Goal: Transaction & Acquisition: Purchase product/service

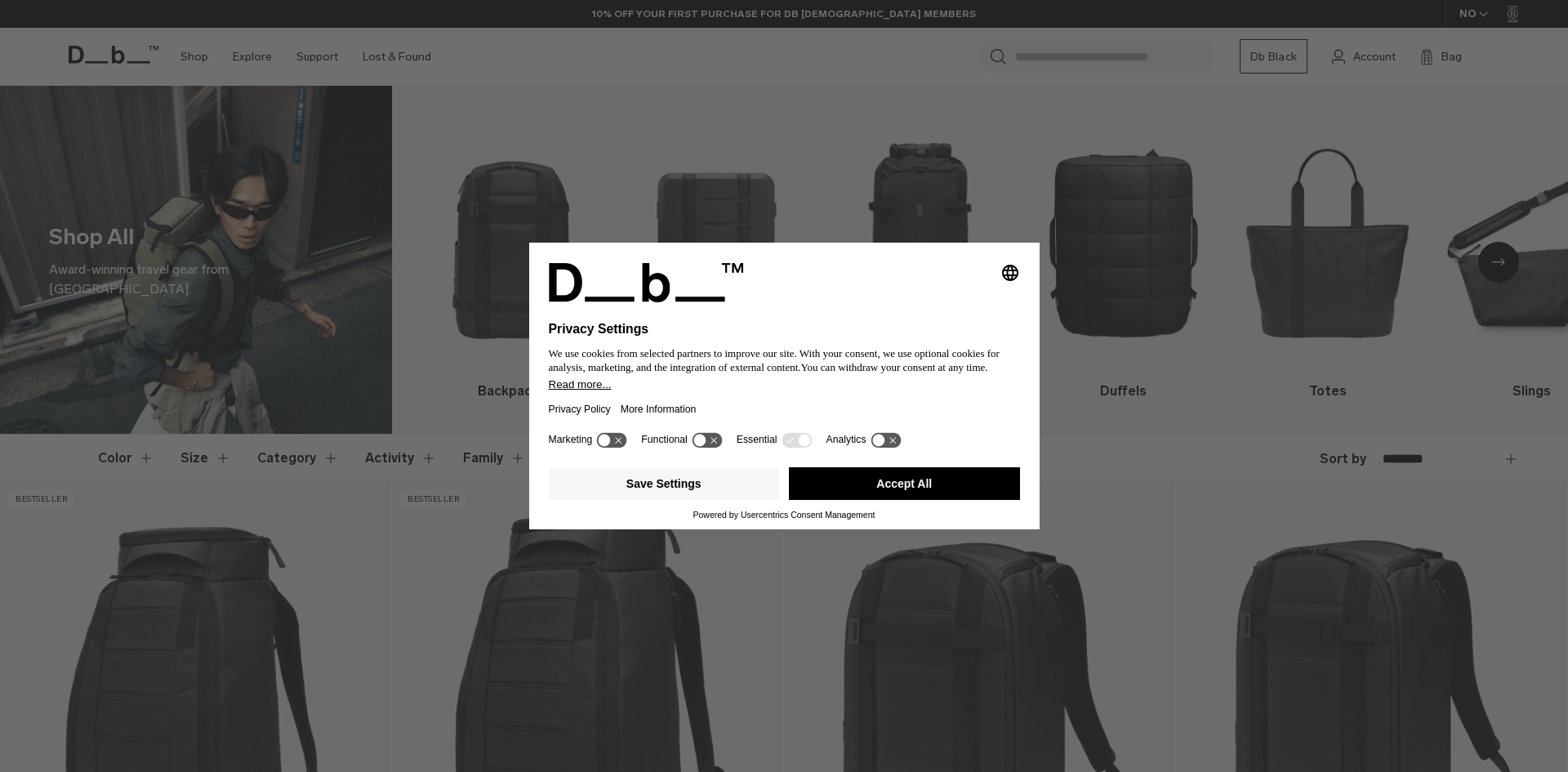
click at [877, 496] on button "Accept All" at bounding box center [904, 484] width 231 height 33
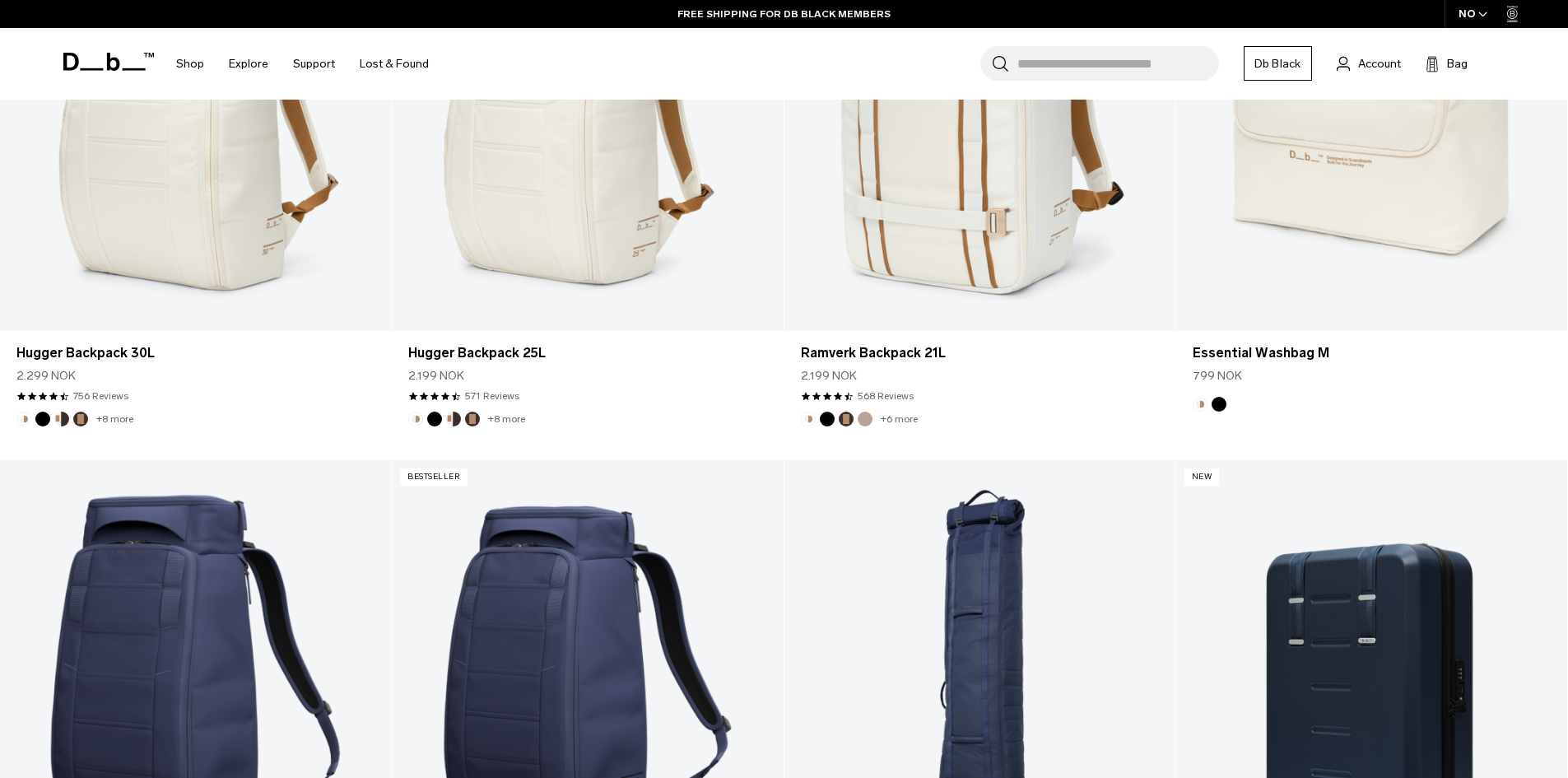
scroll to position [3871, 0]
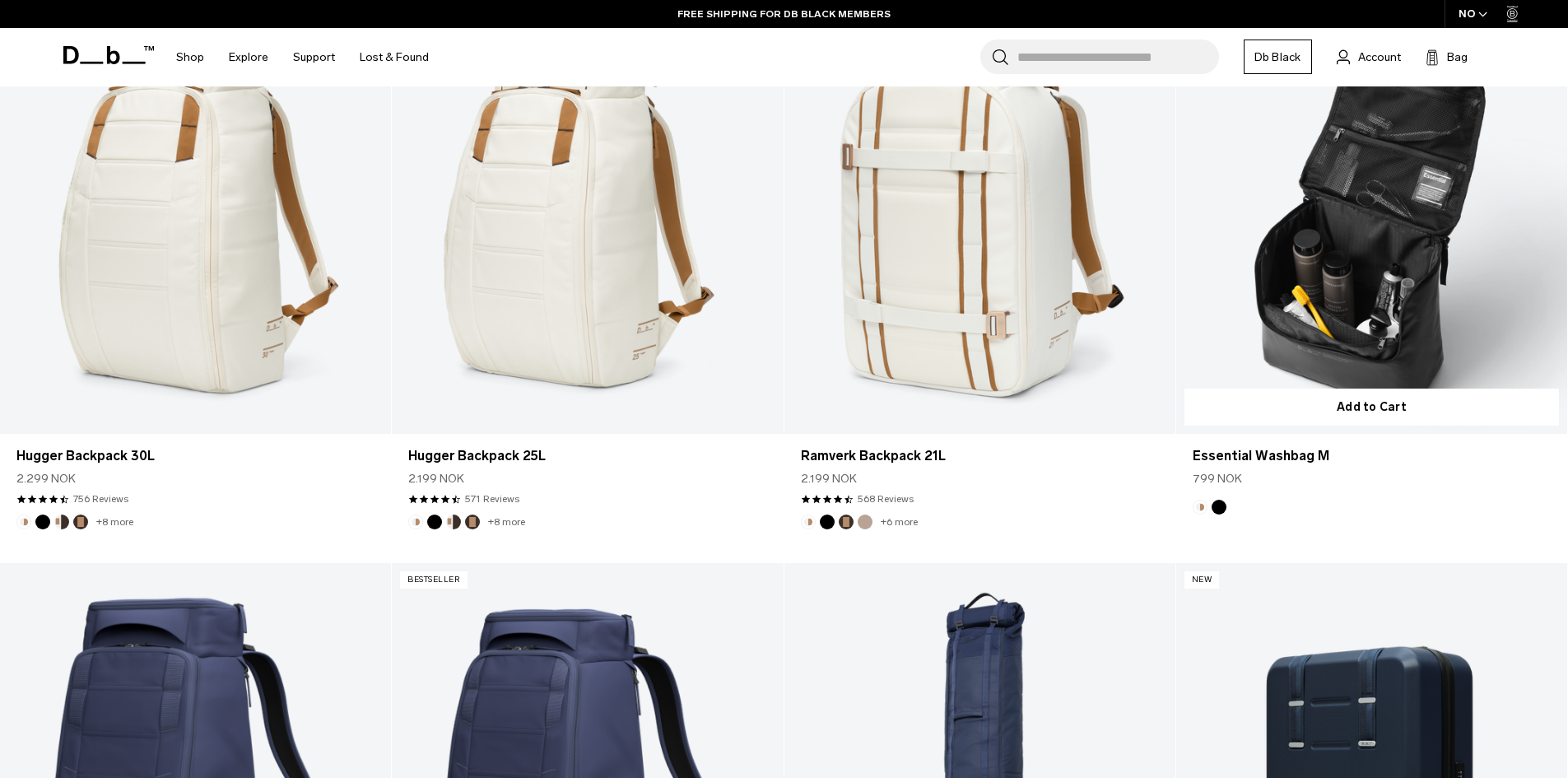
click at [1282, 356] on link "Essential Washbag M" at bounding box center [1371, 217] width 391 height 435
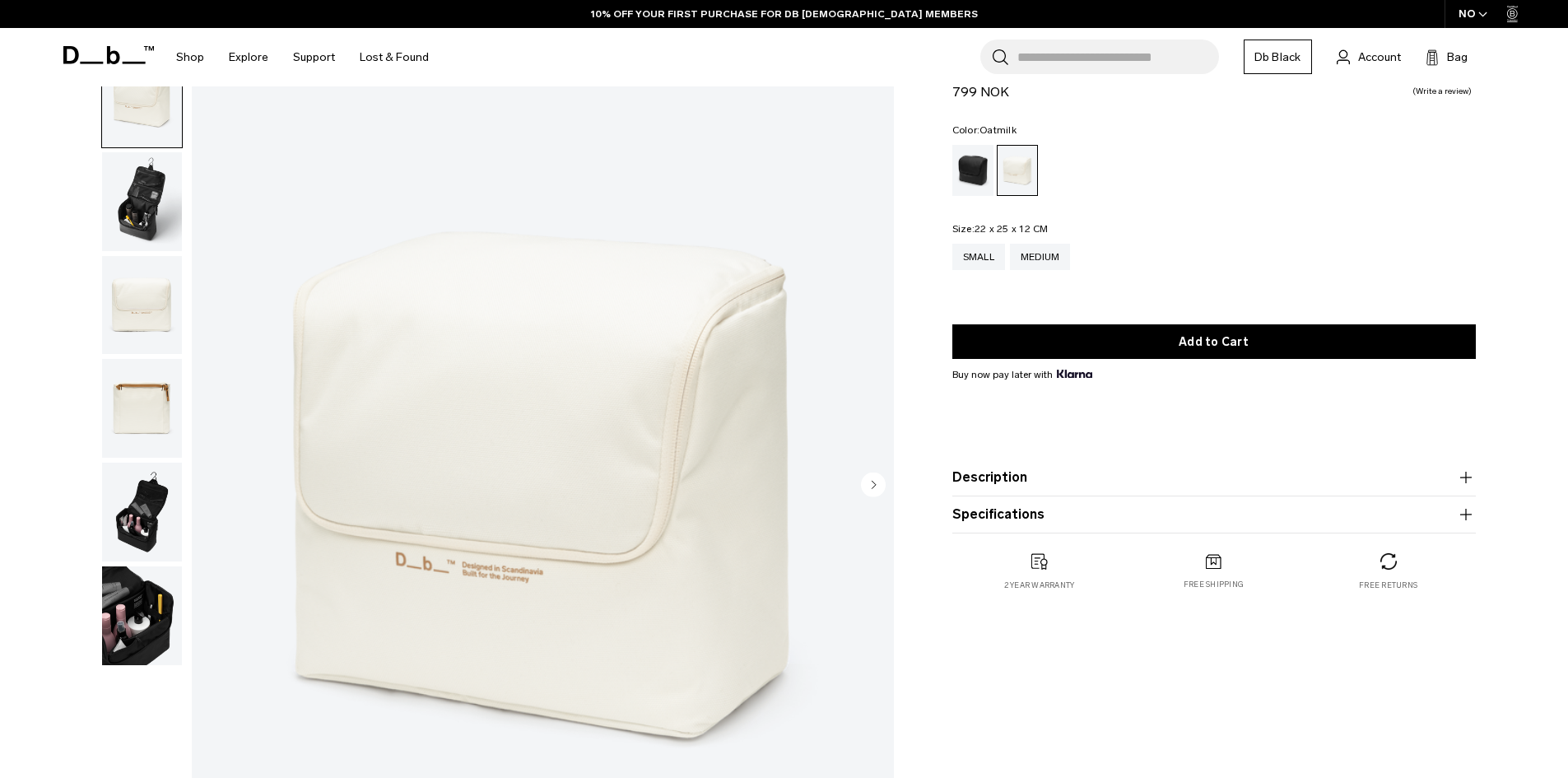
scroll to position [82, 0]
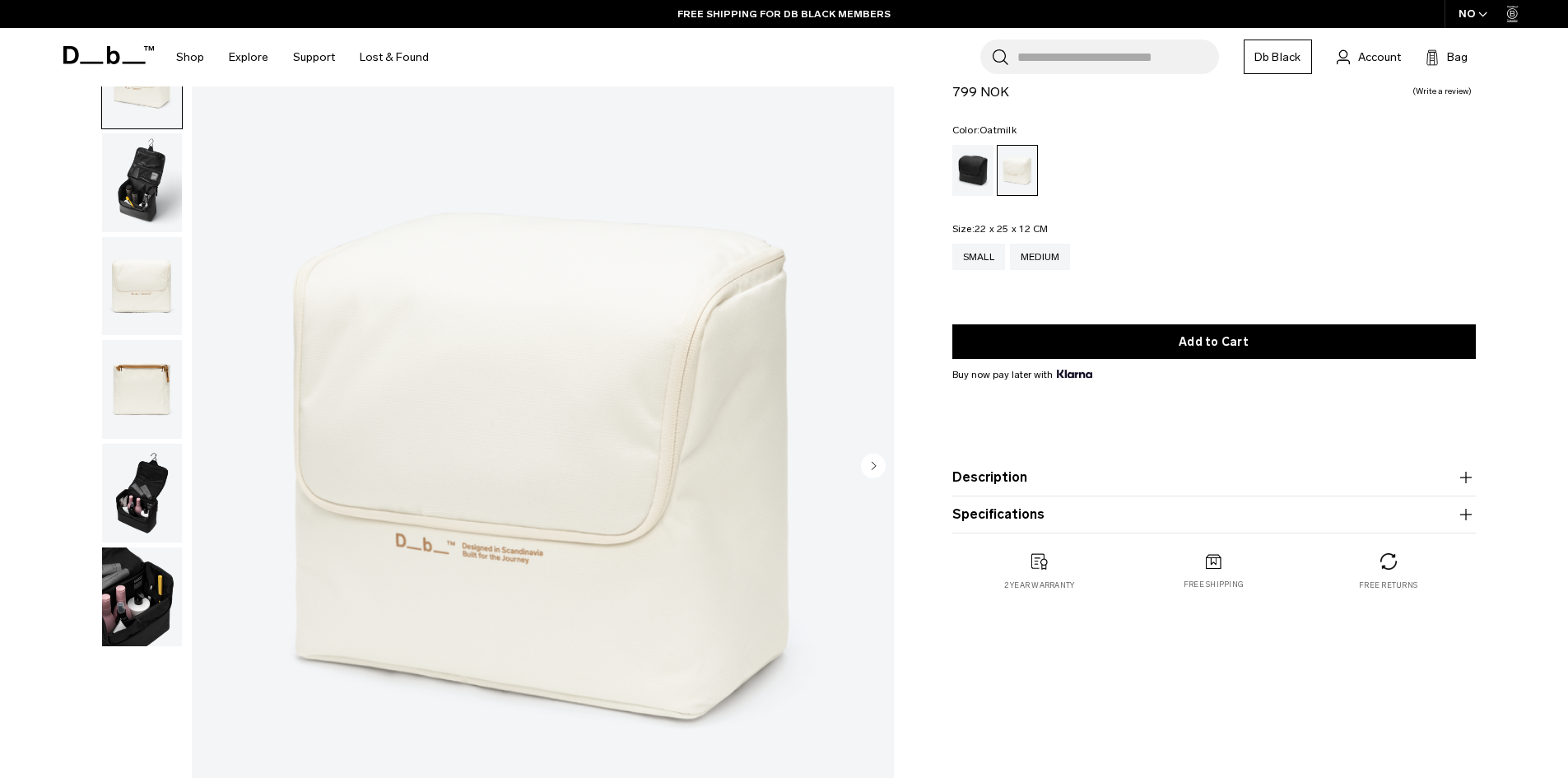
click at [874, 468] on icon "Next slide" at bounding box center [874, 465] width 4 height 8
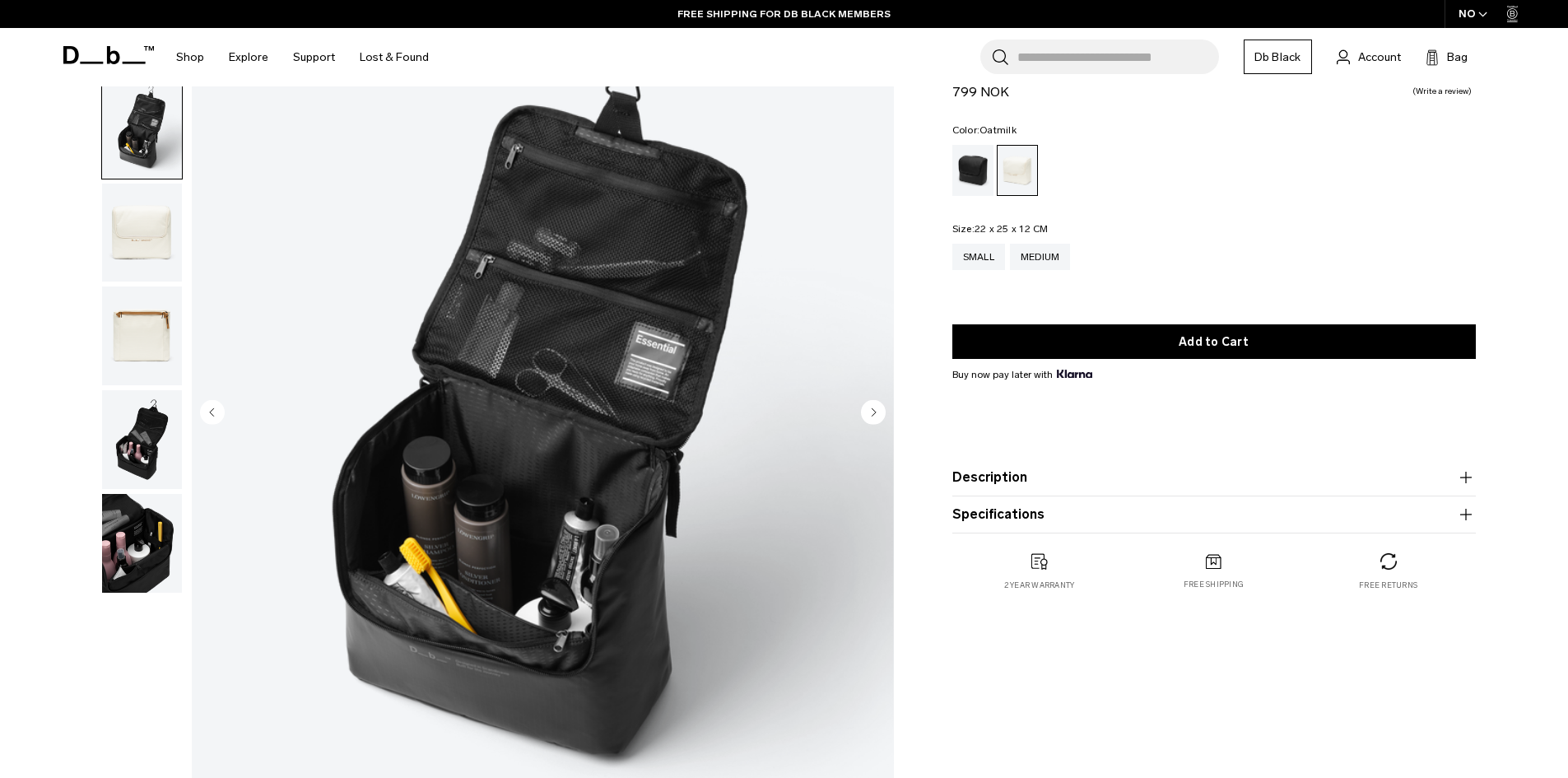
scroll to position [165, 0]
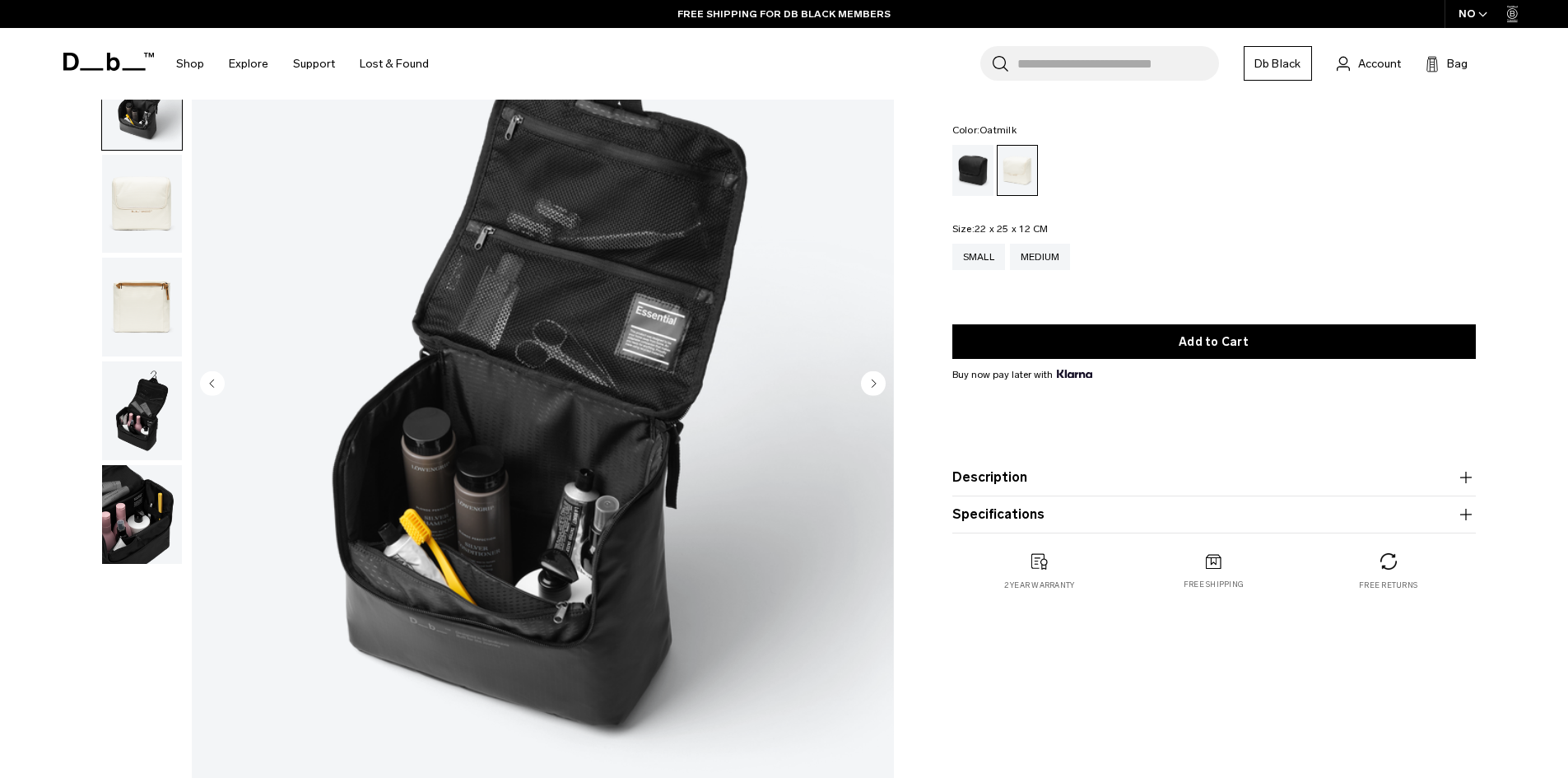
click at [871, 380] on circle "Next slide" at bounding box center [873, 383] width 25 height 25
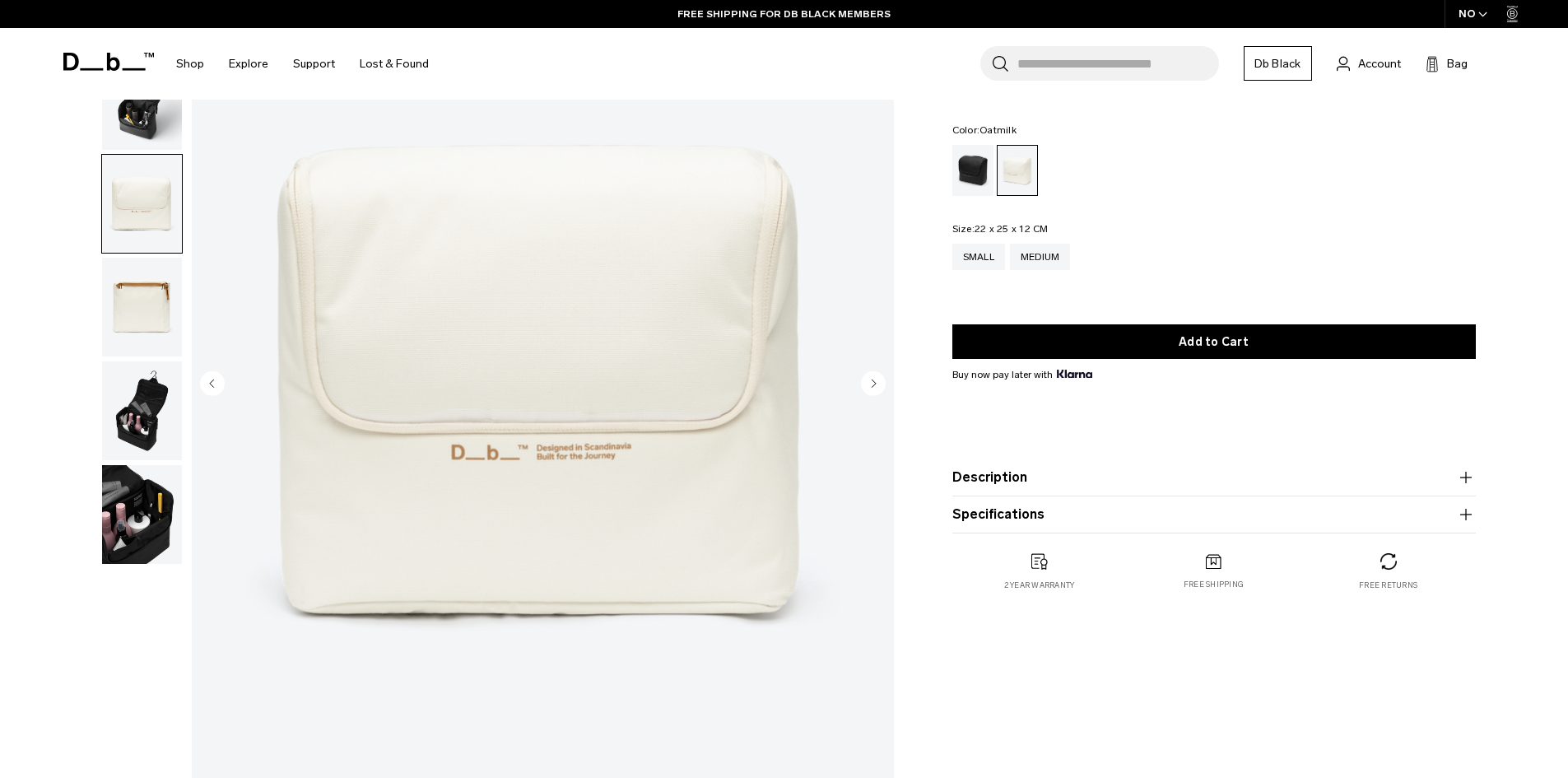
click at [871, 380] on circle "Next slide" at bounding box center [873, 383] width 25 height 25
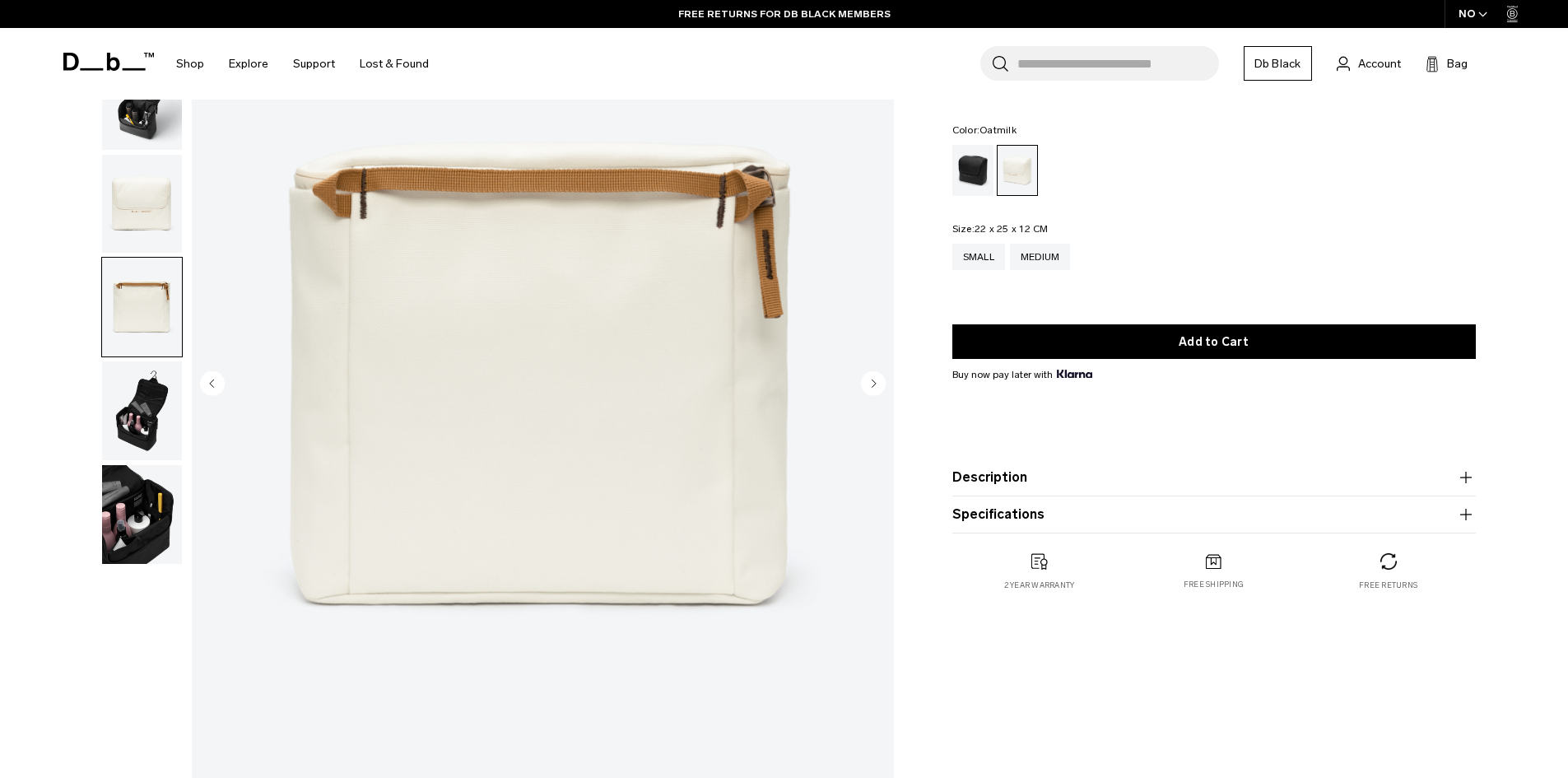
click at [869, 383] on circle "Next slide" at bounding box center [873, 383] width 25 height 25
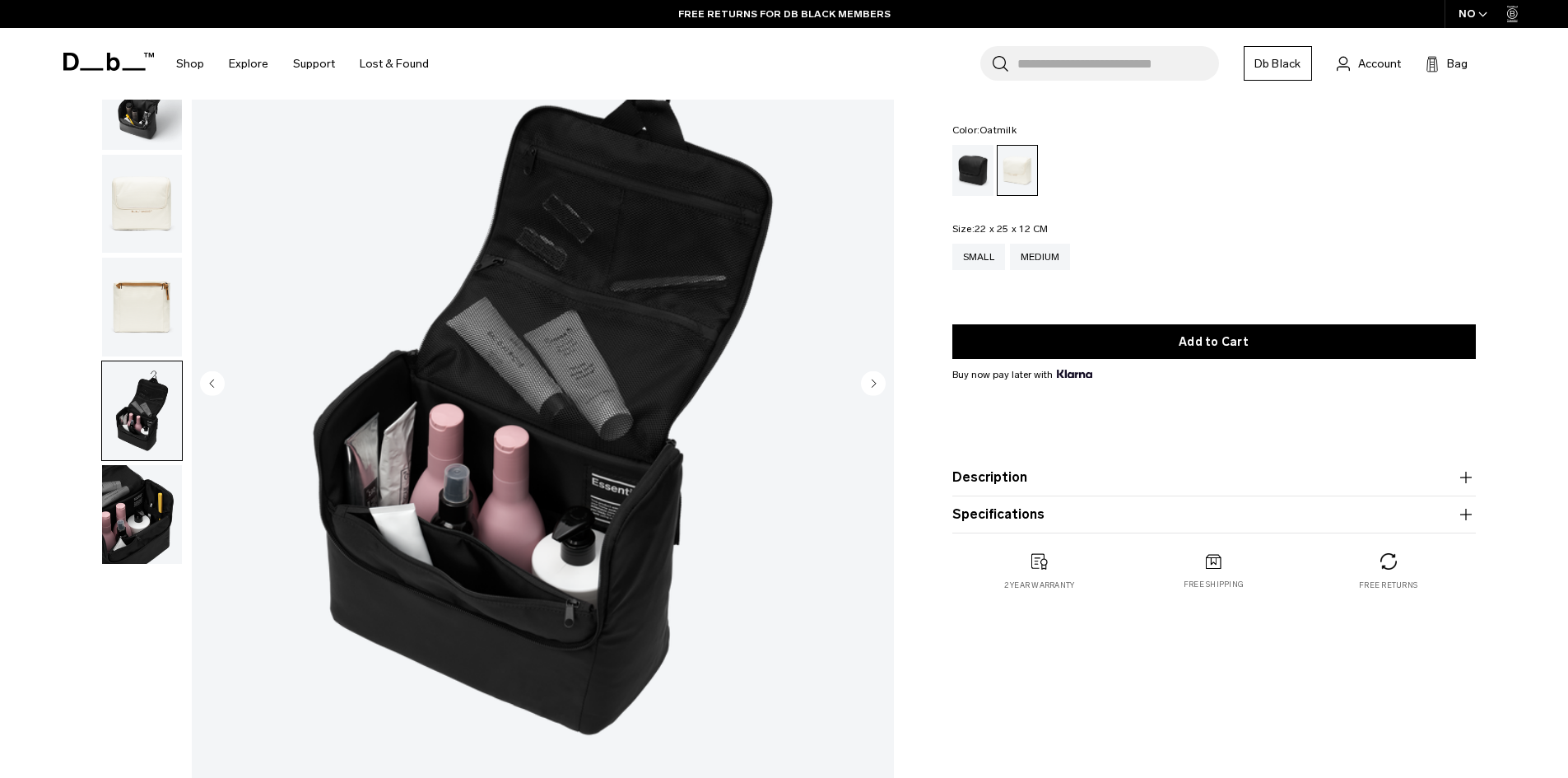
click at [869, 385] on circle "Next slide" at bounding box center [873, 383] width 25 height 25
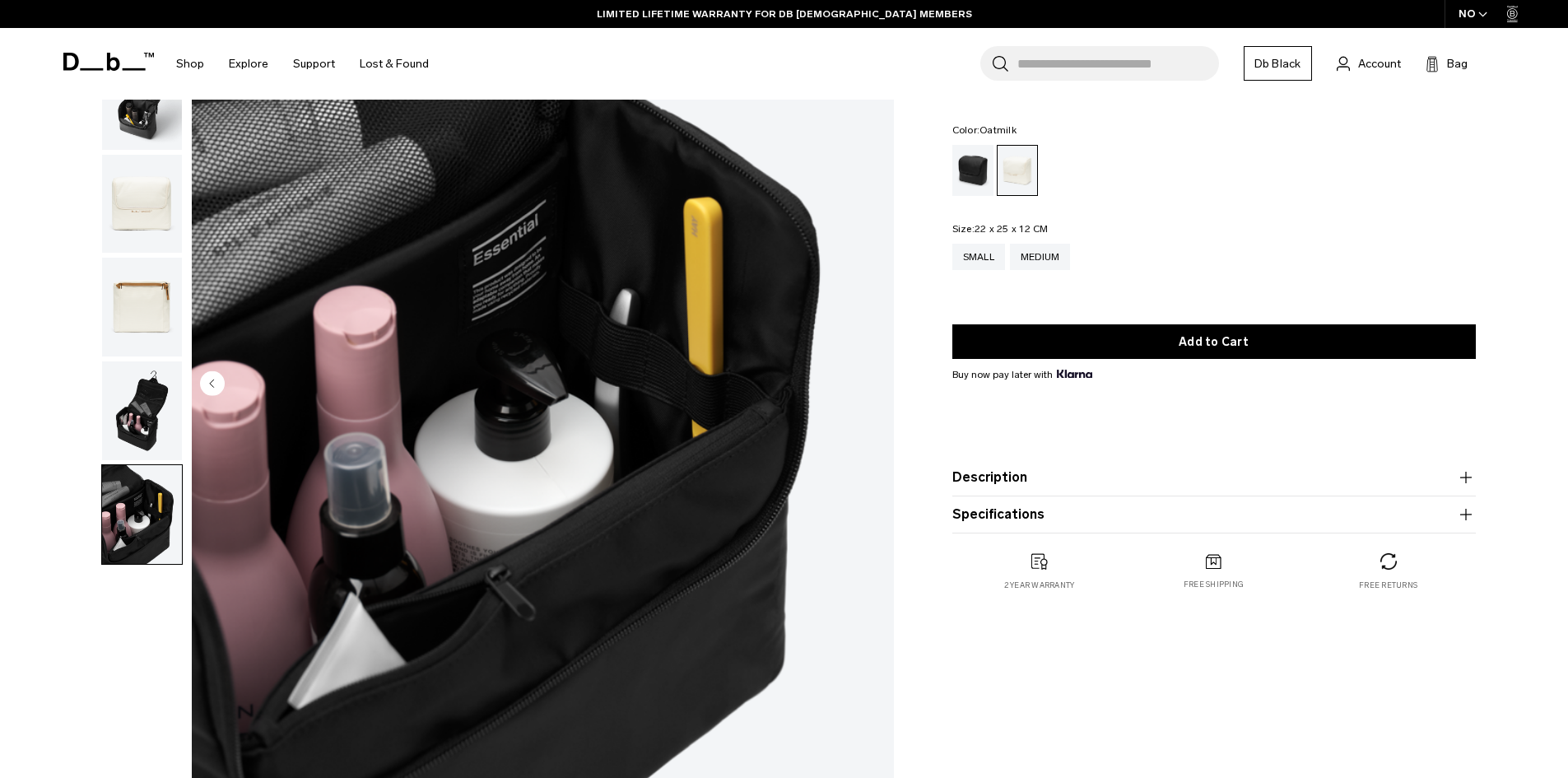
click at [148, 412] on img "button" at bounding box center [142, 411] width 80 height 99
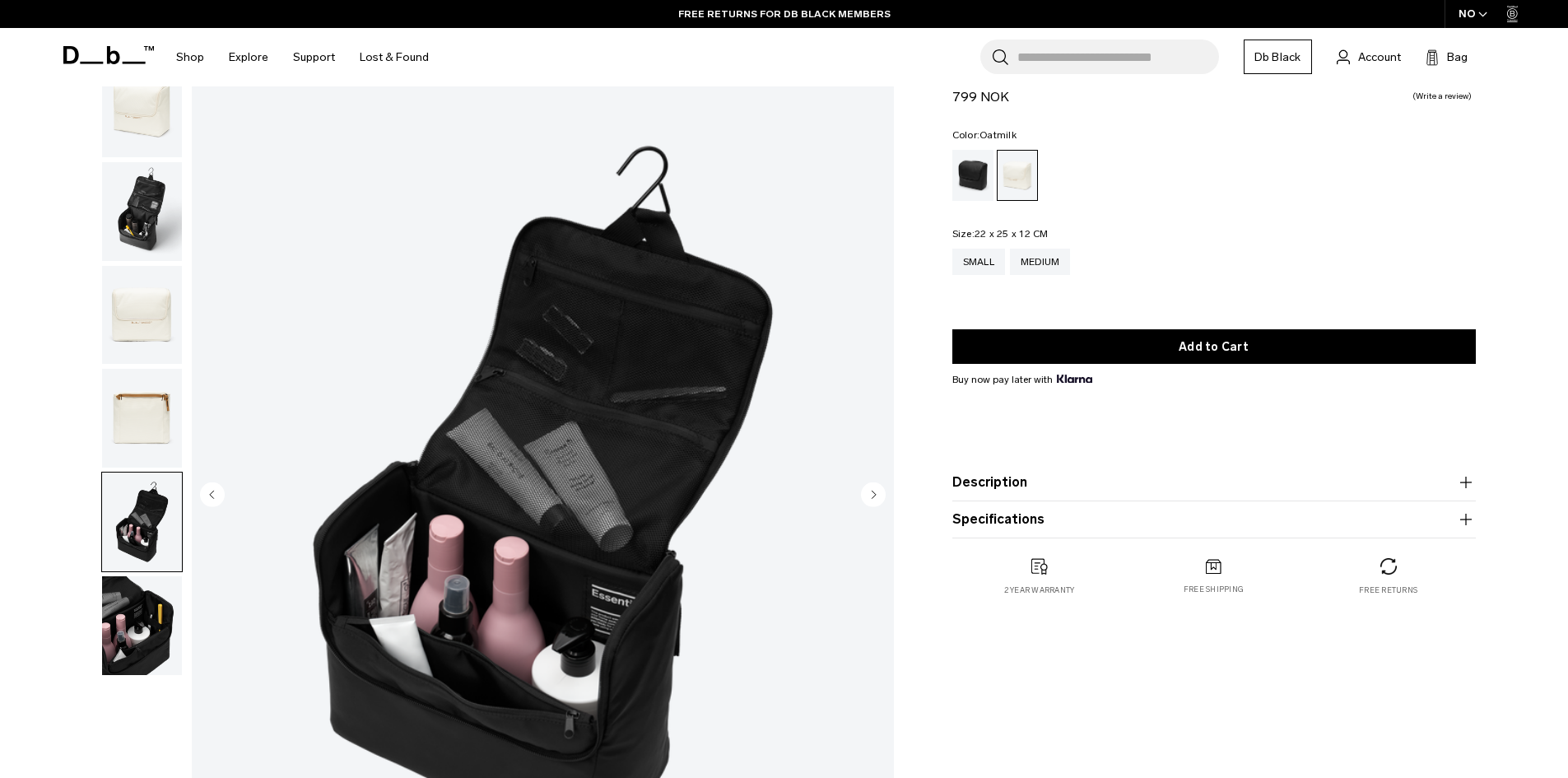
scroll to position [82, 0]
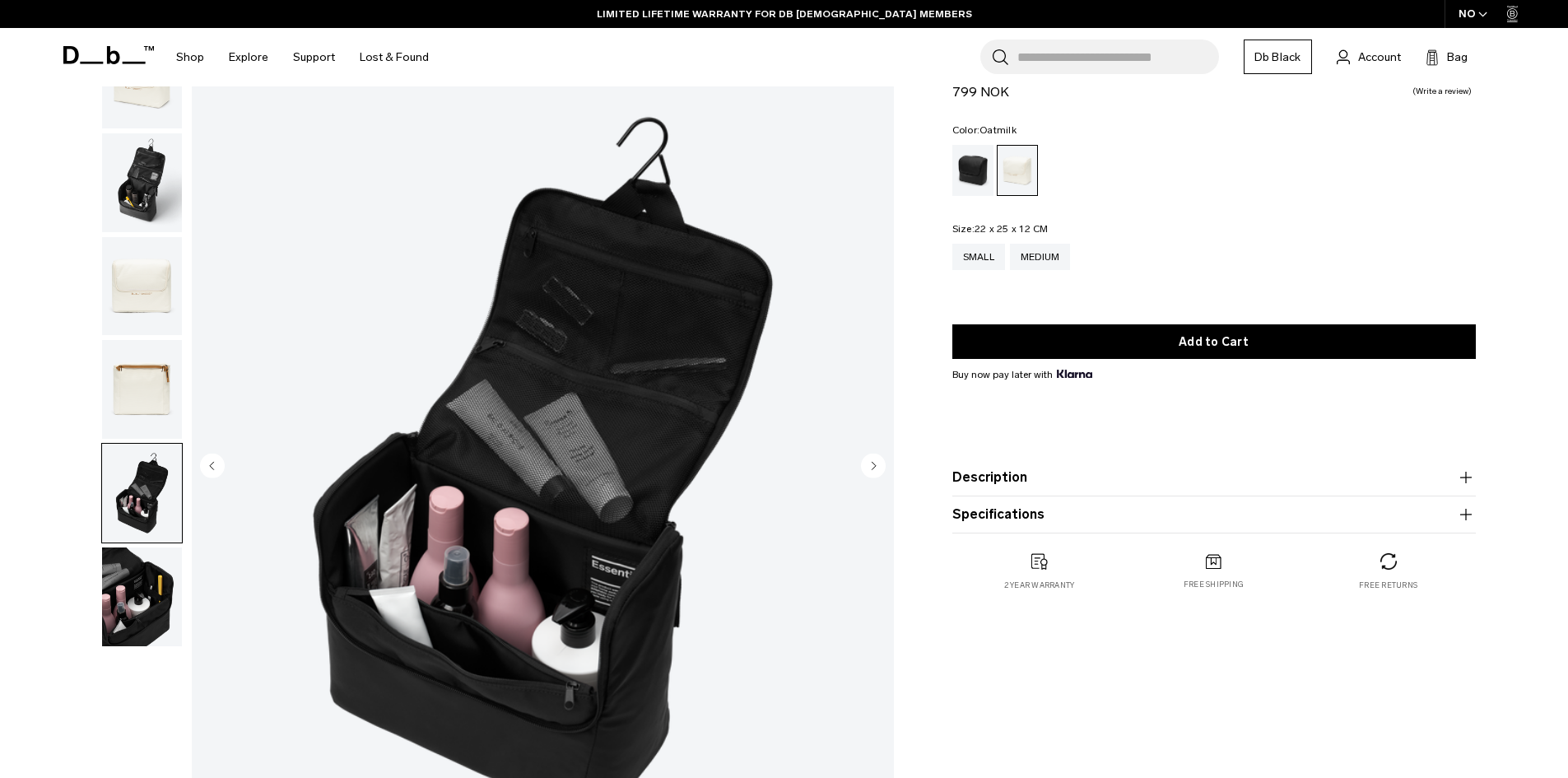
click at [143, 304] on img "button" at bounding box center [142, 287] width 80 height 99
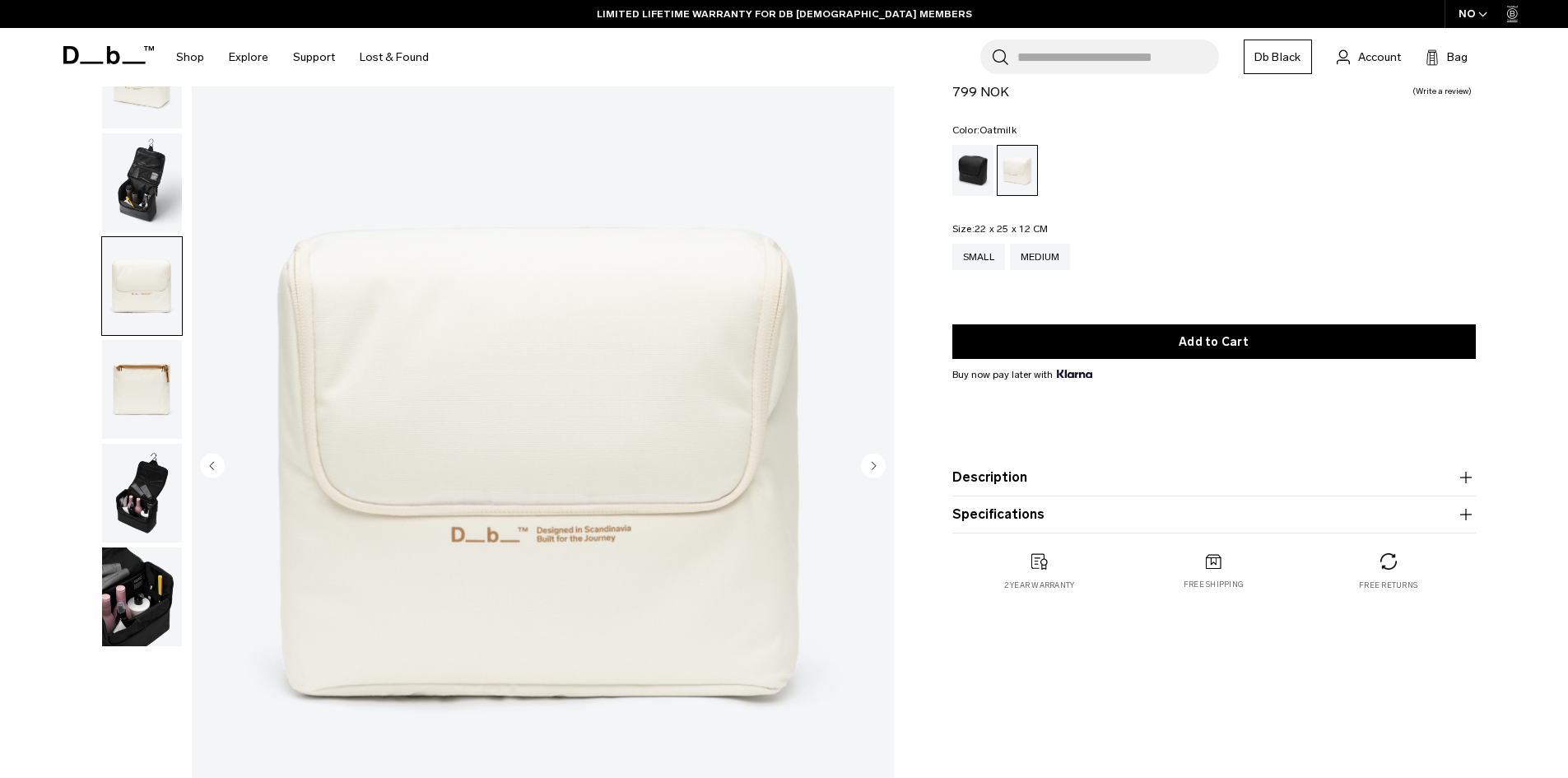
click at [152, 393] on img "button" at bounding box center [142, 390] width 80 height 99
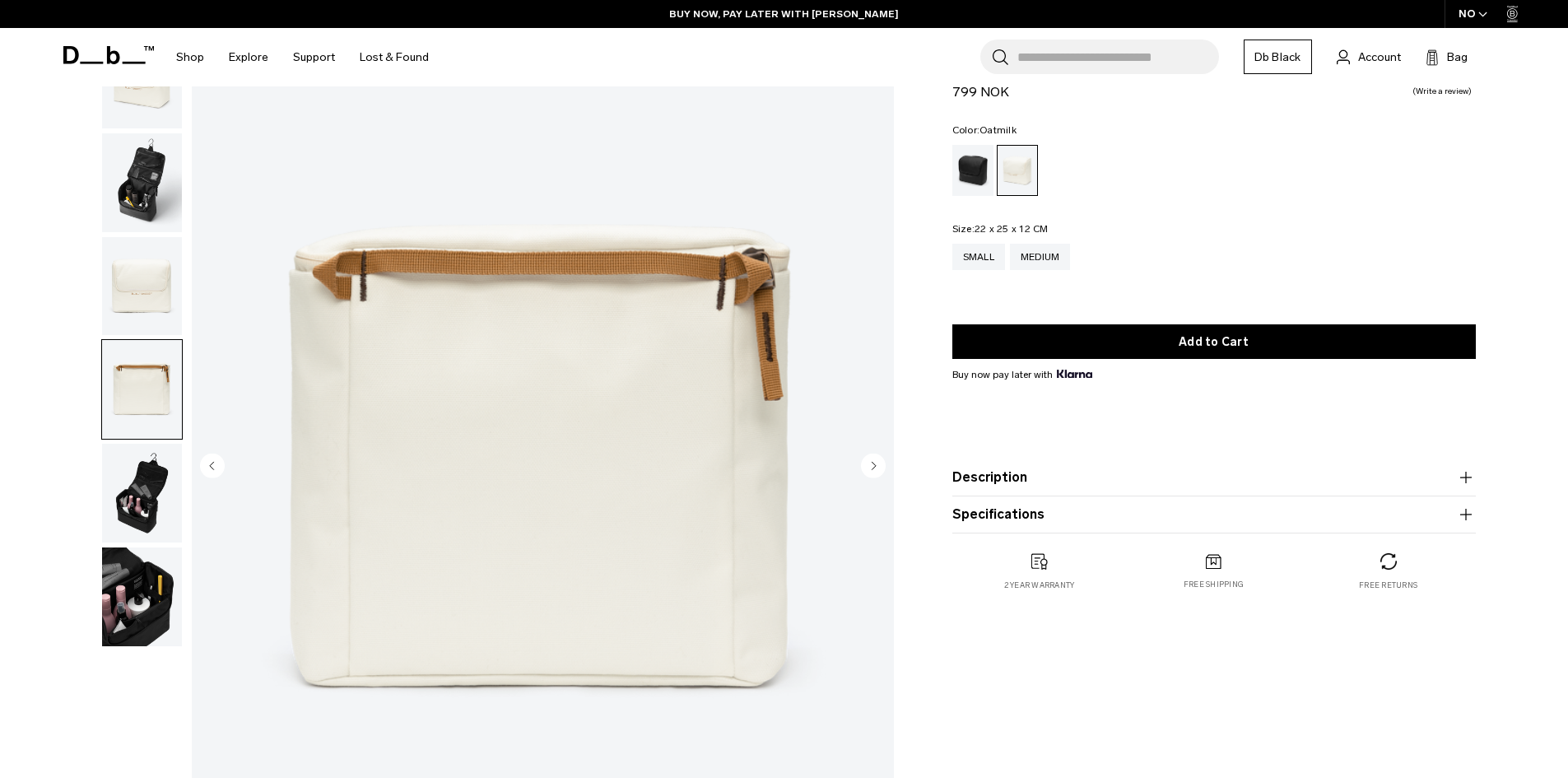
scroll to position [0, 0]
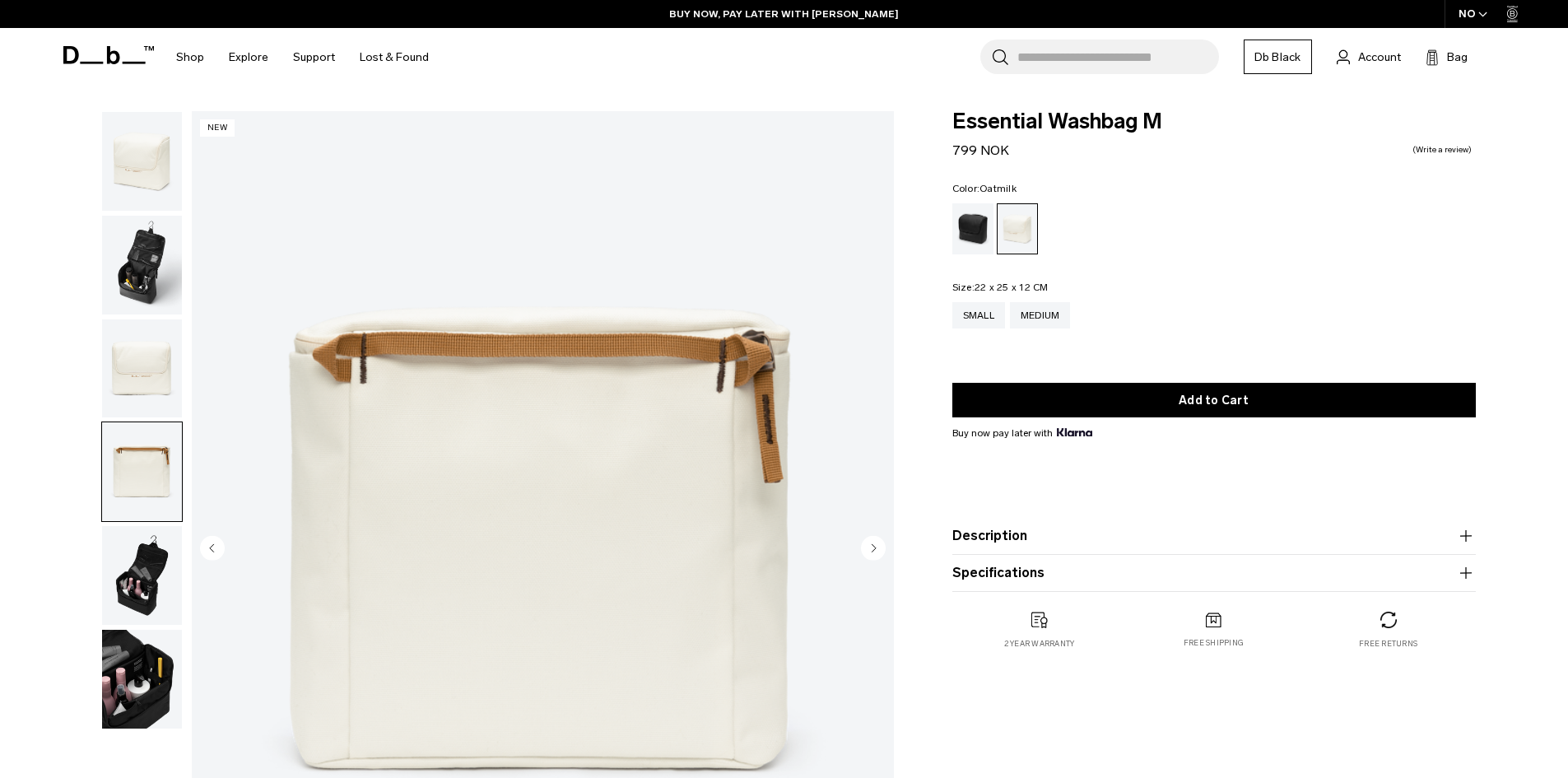
click at [130, 178] on img "button" at bounding box center [142, 161] width 80 height 99
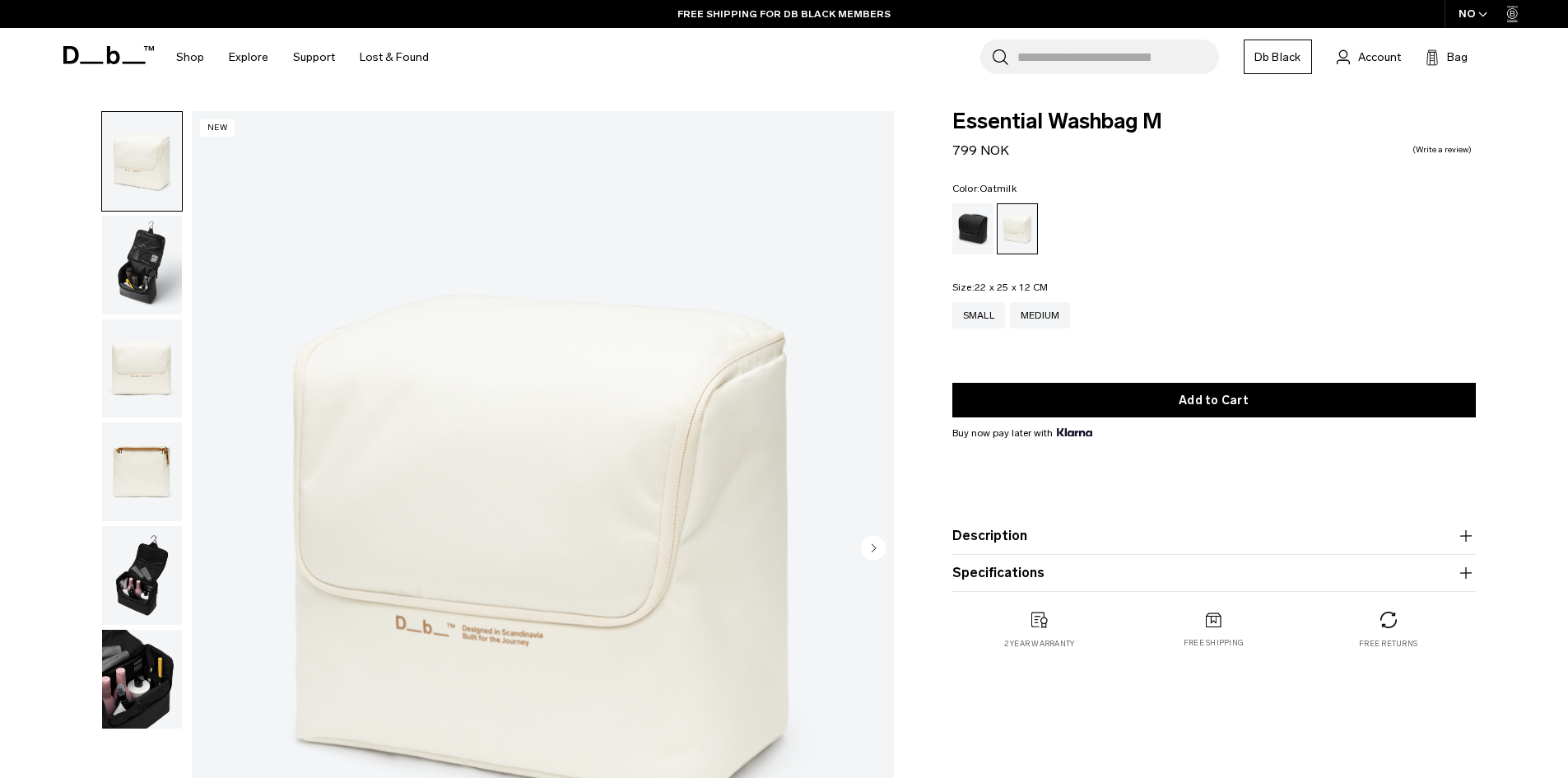
scroll to position [82, 0]
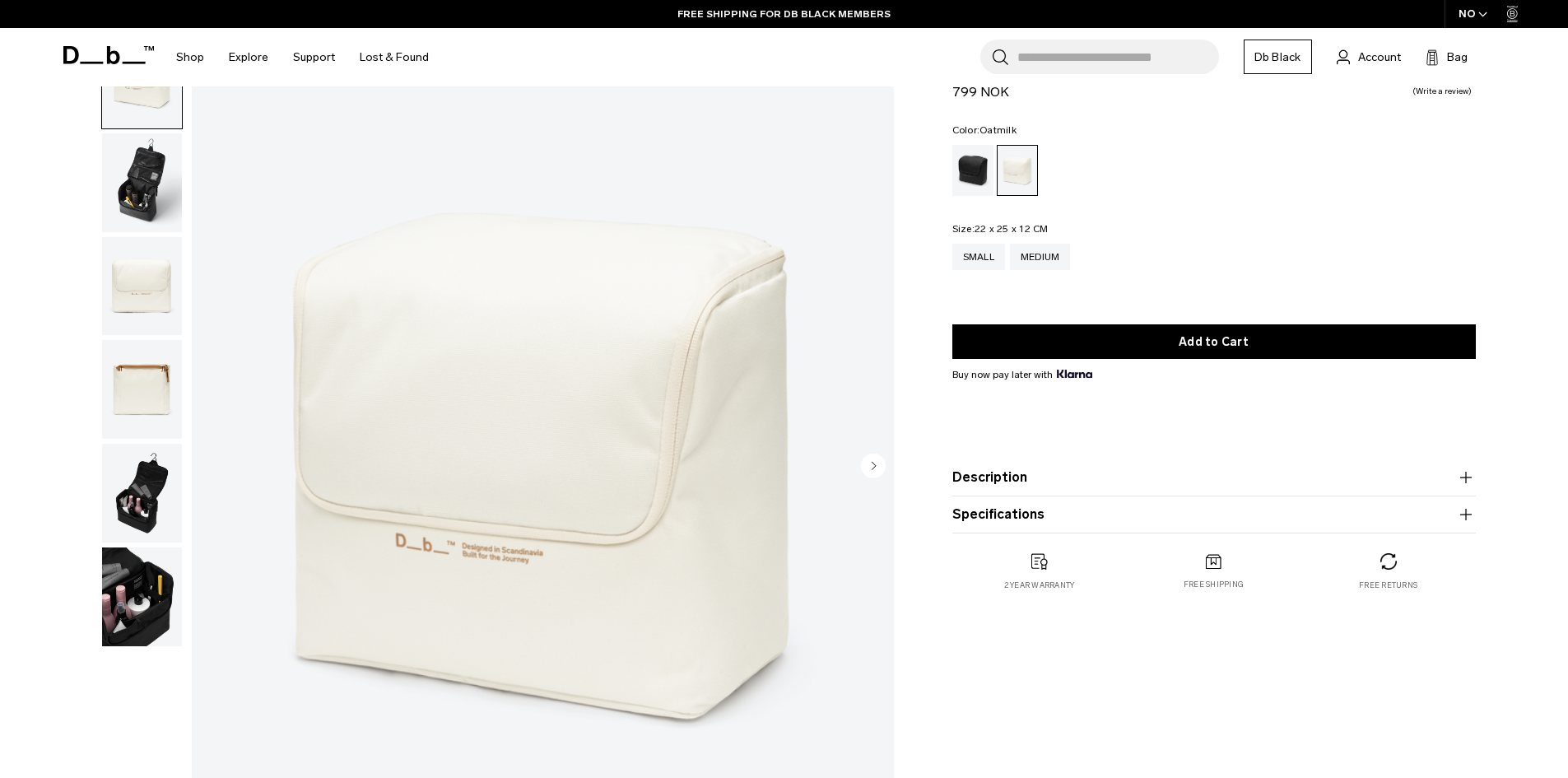
click at [125, 496] on img "button" at bounding box center [142, 493] width 80 height 99
